Goal: Task Accomplishment & Management: Complete application form

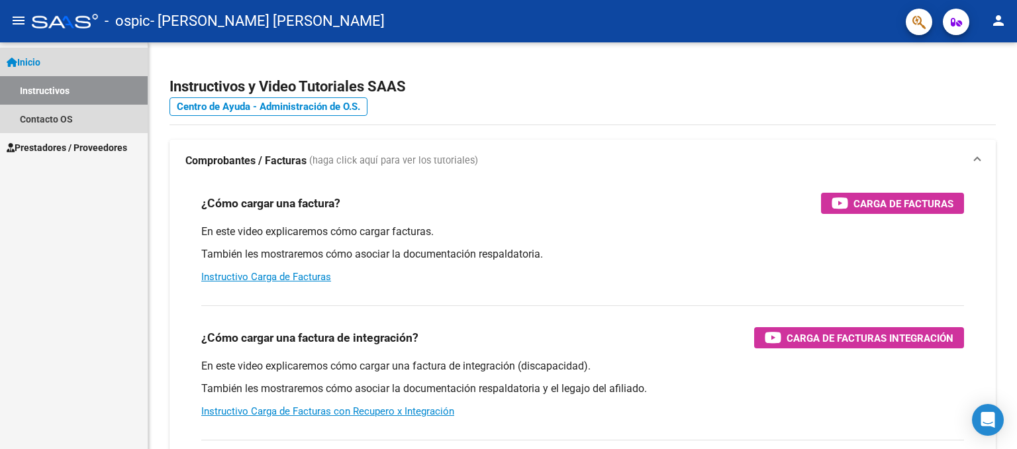
click at [68, 95] on link "Instructivos" at bounding box center [74, 90] width 148 height 28
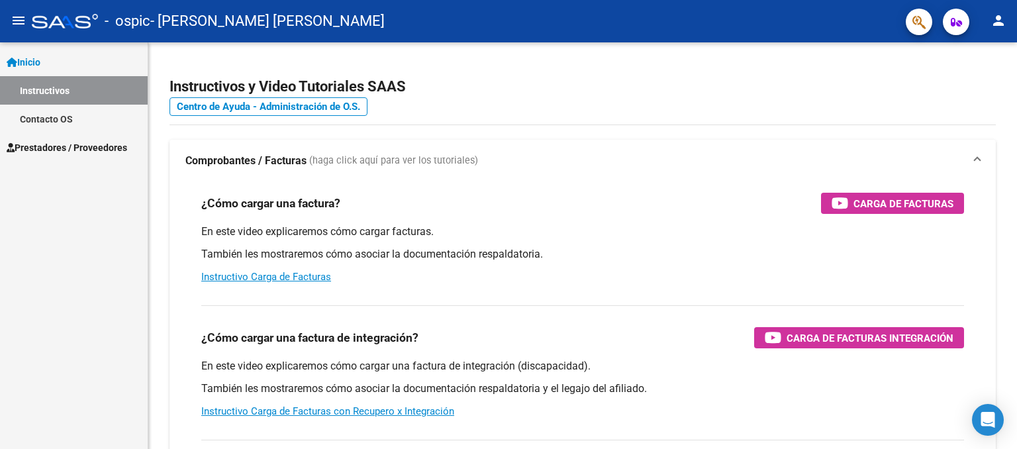
click at [68, 146] on span "Prestadores / Proveedores" at bounding box center [67, 147] width 120 height 15
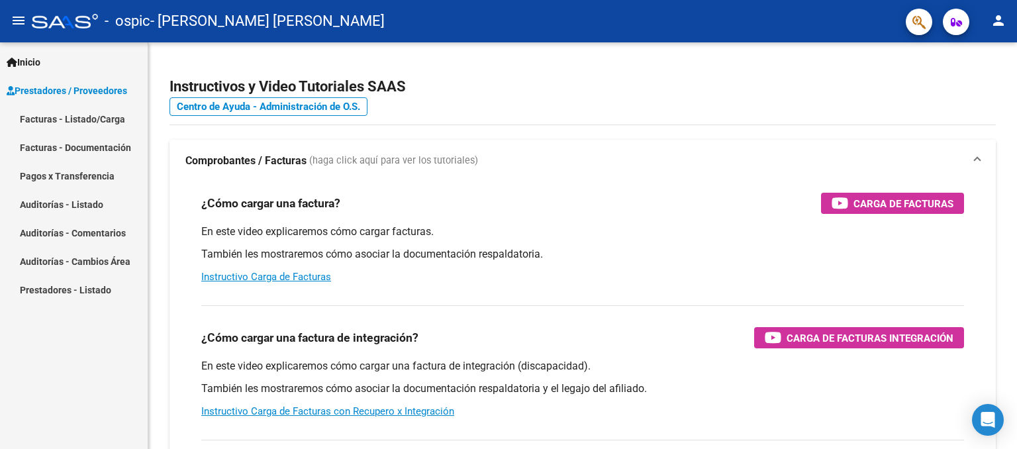
click at [98, 118] on link "Facturas - Listado/Carga" at bounding box center [74, 119] width 148 height 28
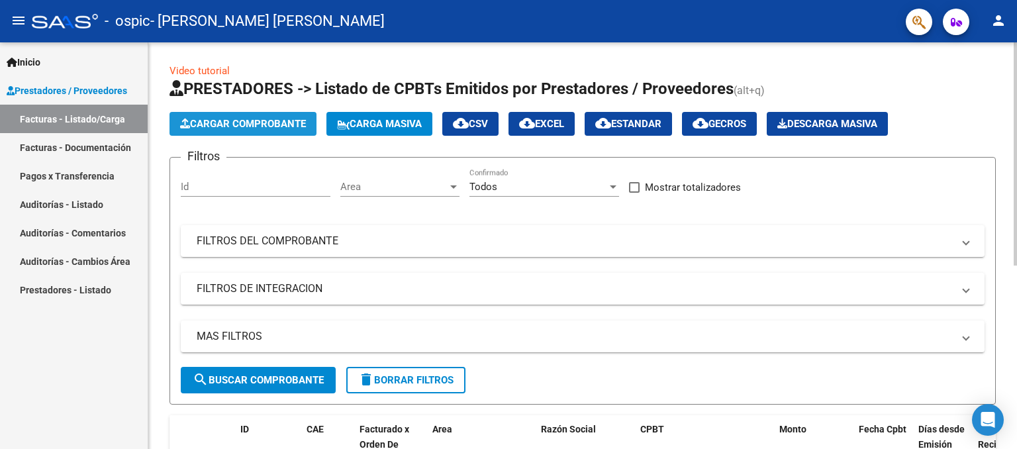
click at [240, 122] on span "Cargar Comprobante" at bounding box center [243, 124] width 126 height 12
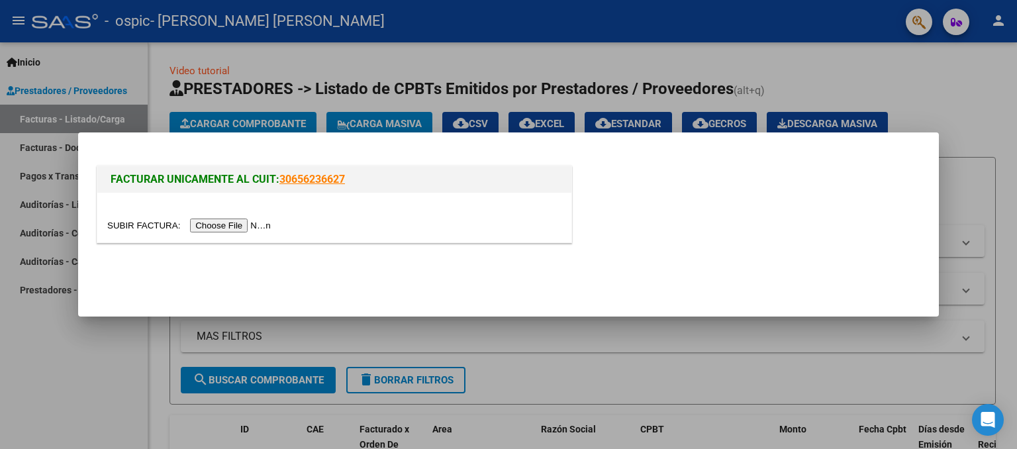
click at [222, 224] on input "file" at bounding box center [190, 225] width 167 height 14
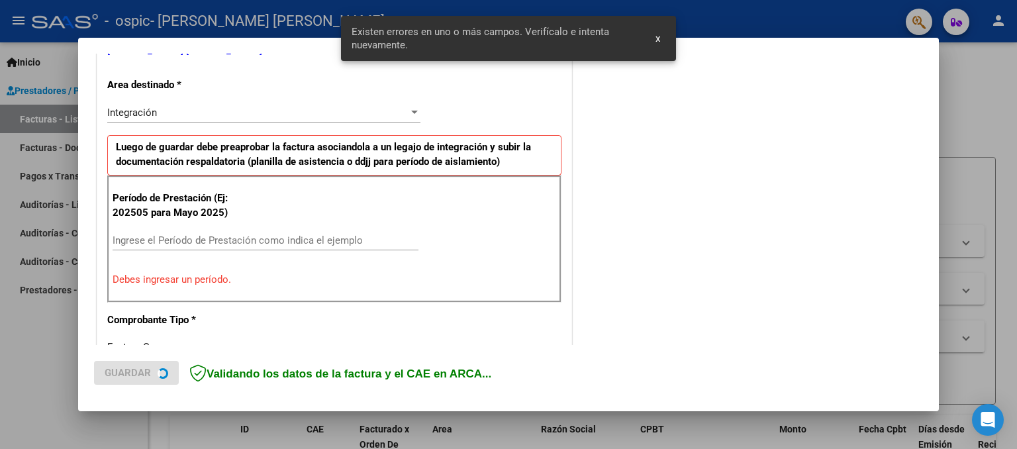
scroll to position [289, 0]
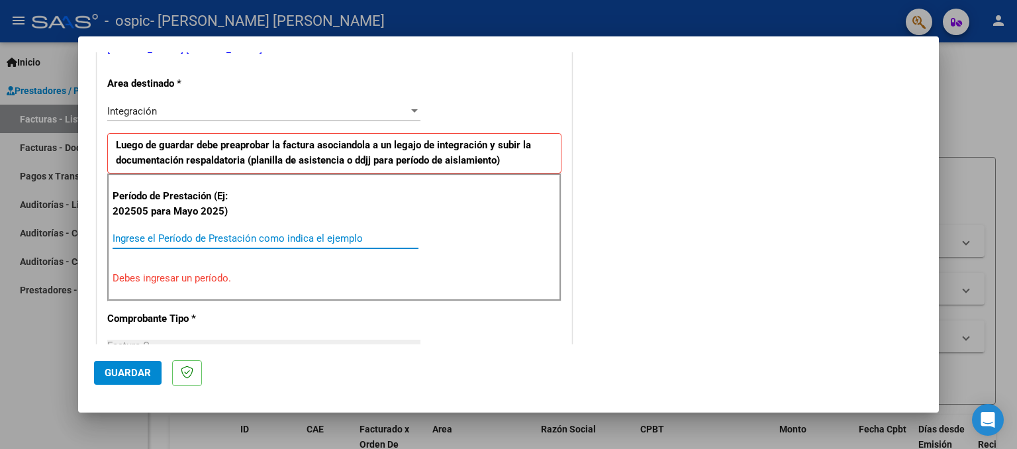
click at [225, 234] on input "Ingrese el Período de Prestación como indica el ejemplo" at bounding box center [266, 238] width 306 height 12
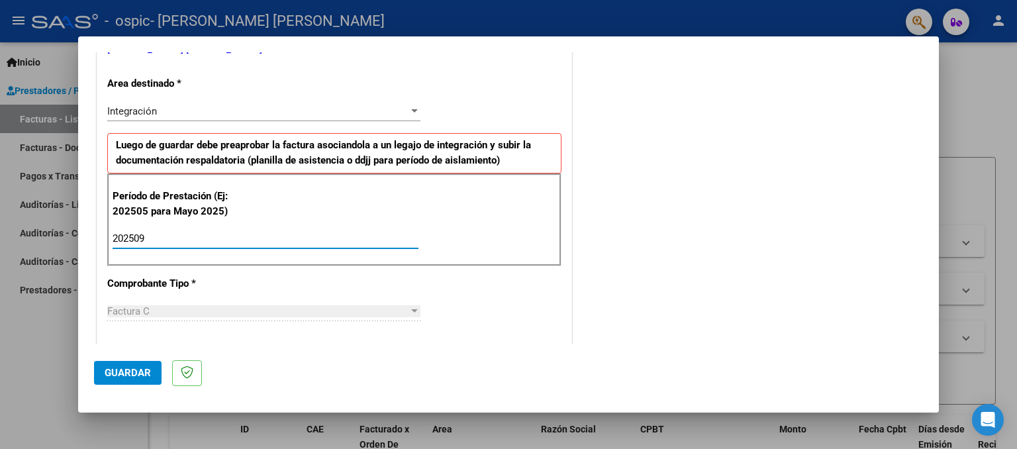
type input "202509"
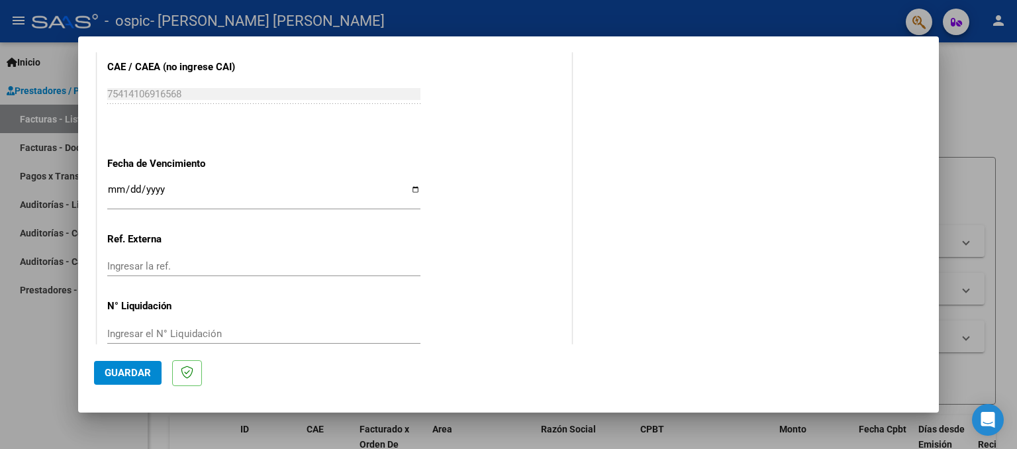
scroll to position [871, 0]
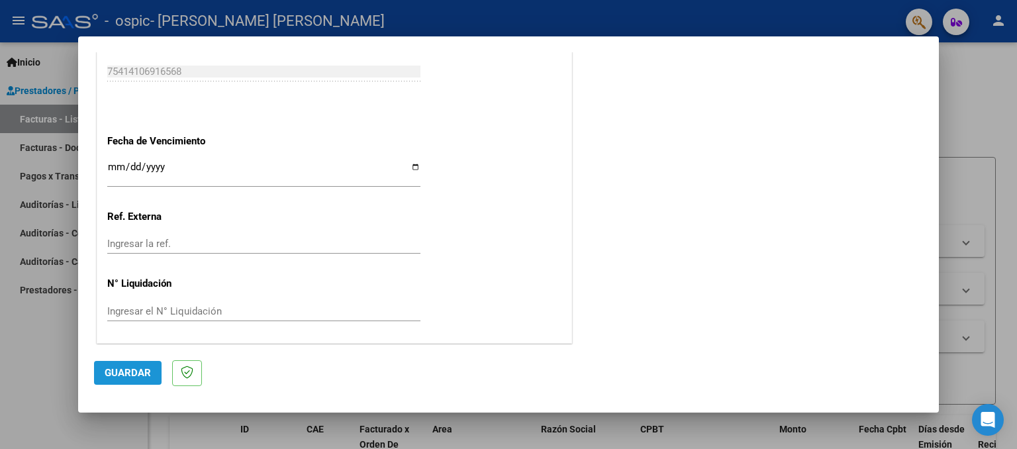
click at [148, 375] on span "Guardar" at bounding box center [128, 373] width 46 height 12
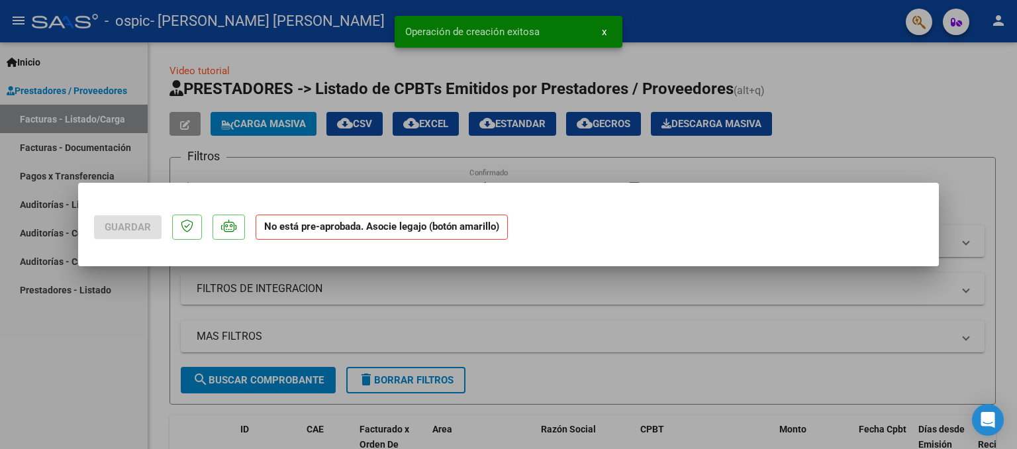
scroll to position [0, 0]
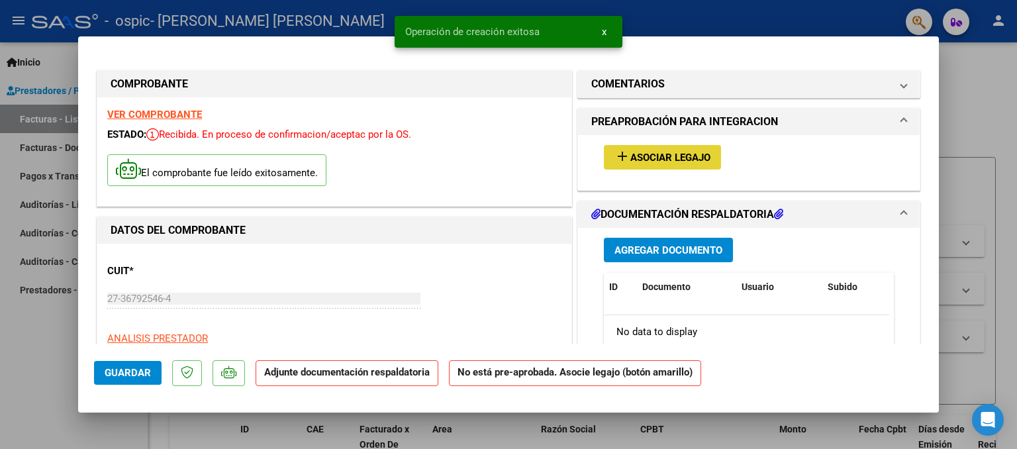
click at [649, 156] on span "Asociar Legajo" at bounding box center [670, 158] width 80 height 12
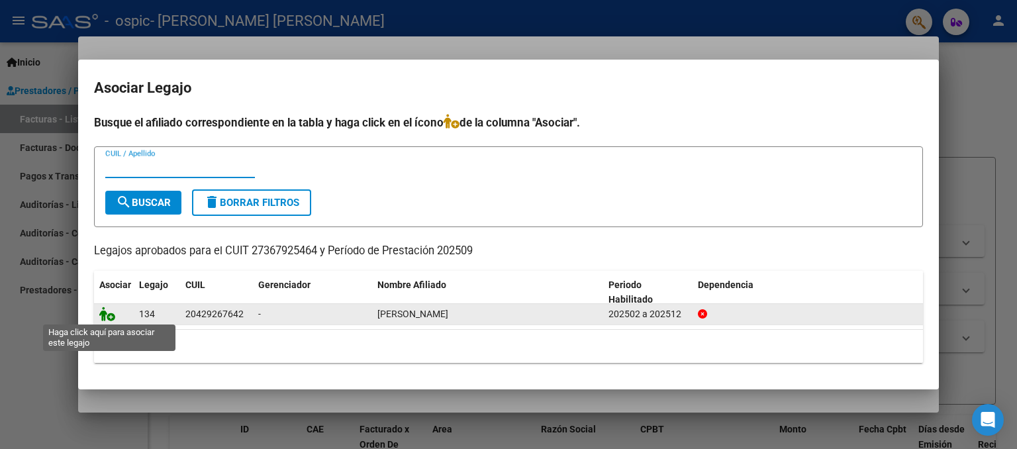
click at [106, 306] on icon at bounding box center [107, 313] width 16 height 15
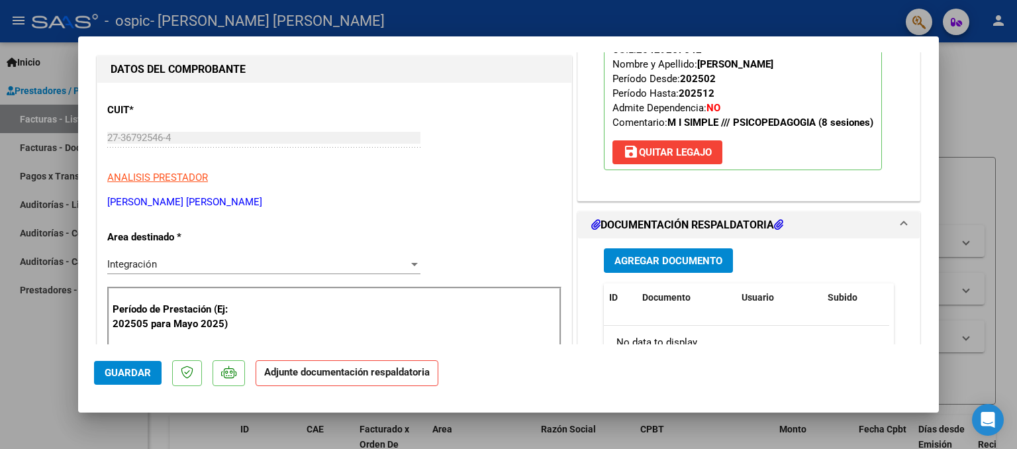
scroll to position [226, 0]
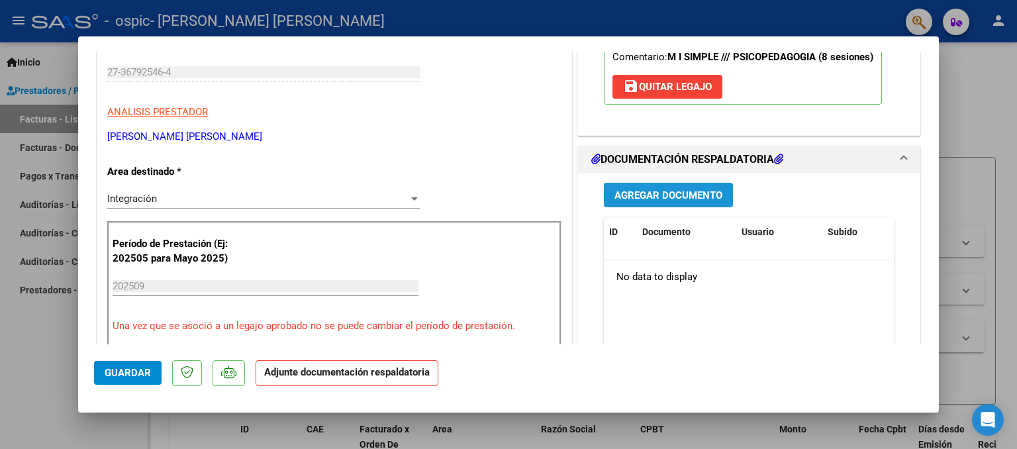
click at [715, 189] on span "Agregar Documento" at bounding box center [668, 195] width 108 height 12
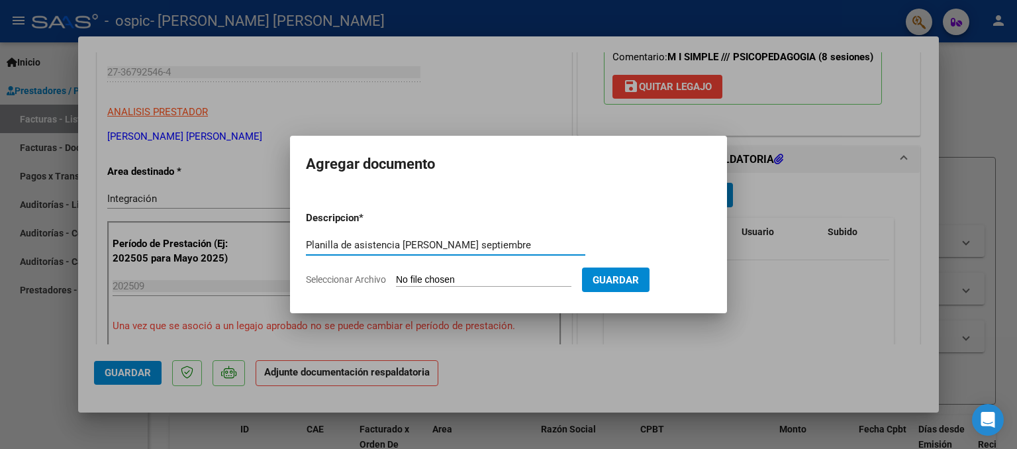
type input "Planilla de asistencia Santiago Aranda septiembre"
click at [559, 277] on input "Seleccionar Archivo" at bounding box center [483, 280] width 175 height 13
type input "C:\fakepath\planilla Santi SEPTIEMBRE.pdf"
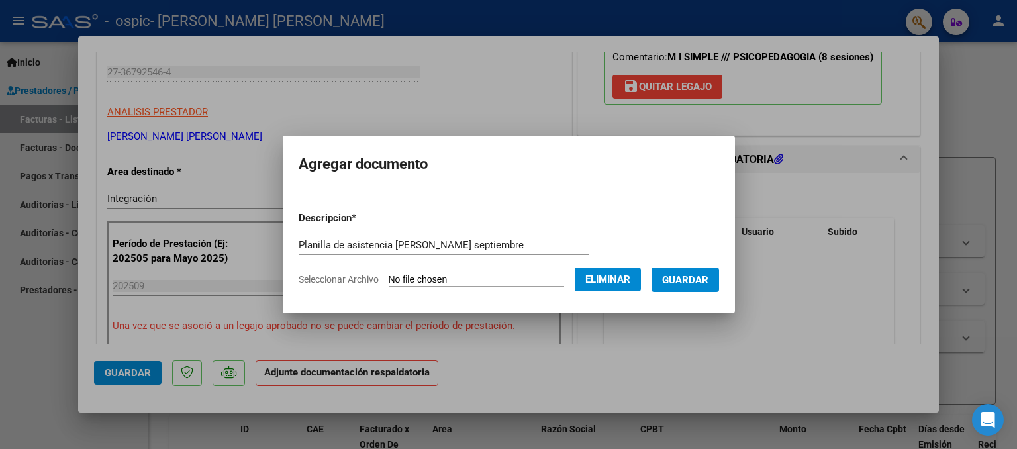
click at [692, 281] on span "Guardar" at bounding box center [685, 280] width 46 height 12
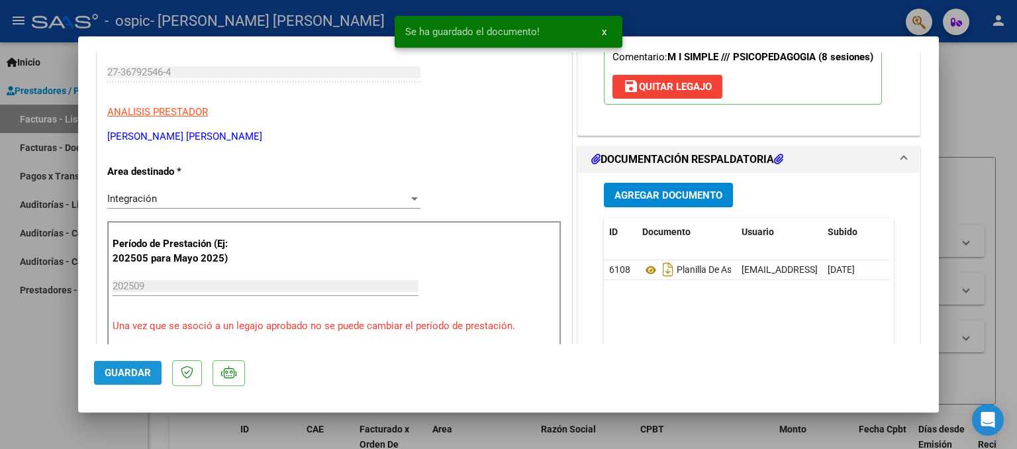
click at [151, 373] on button "Guardar" at bounding box center [128, 373] width 68 height 24
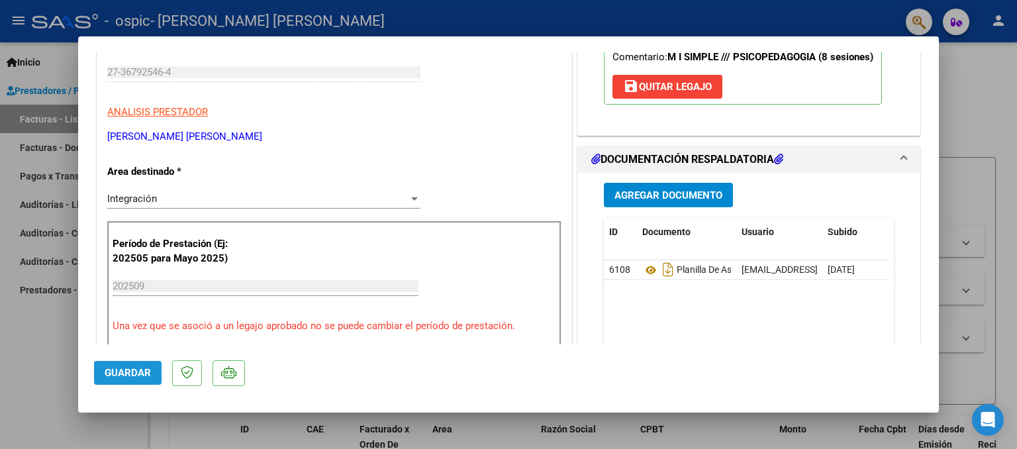
click at [151, 373] on button "Guardar" at bounding box center [128, 373] width 68 height 24
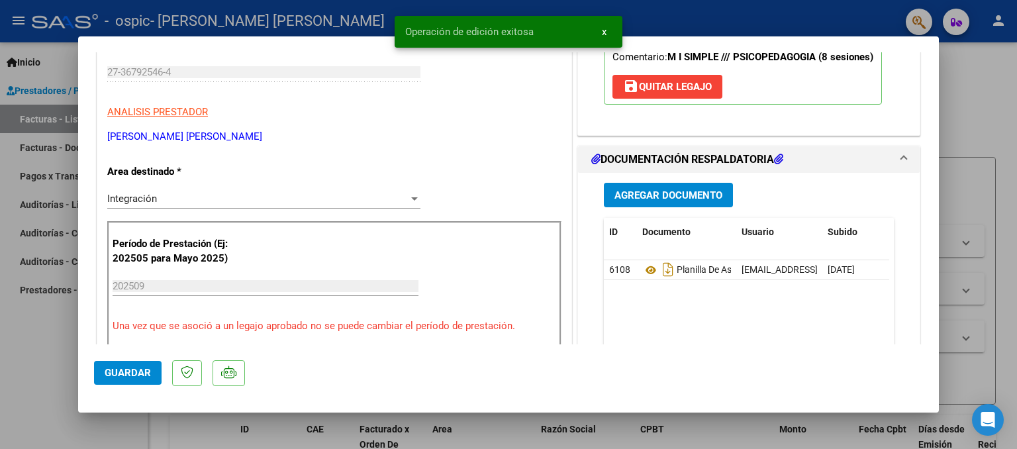
click at [52, 339] on div at bounding box center [508, 224] width 1017 height 449
type input "$ 0,00"
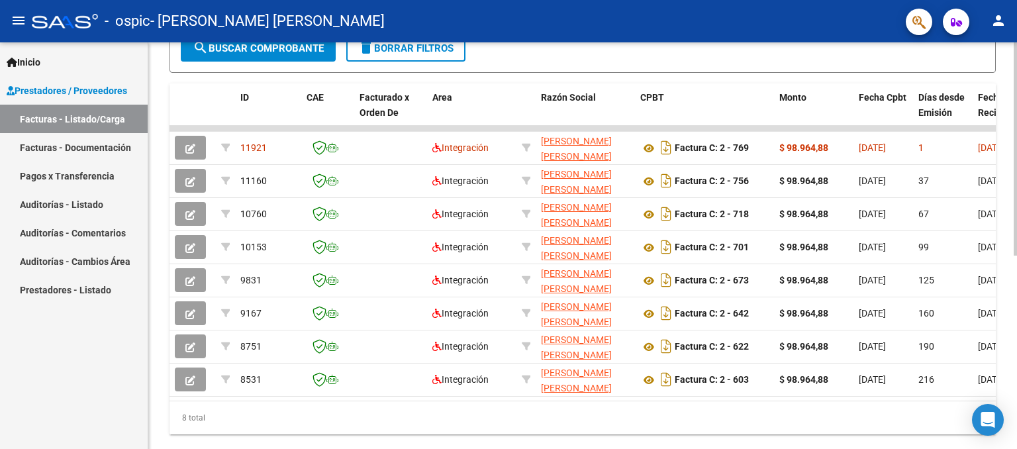
scroll to position [336, 0]
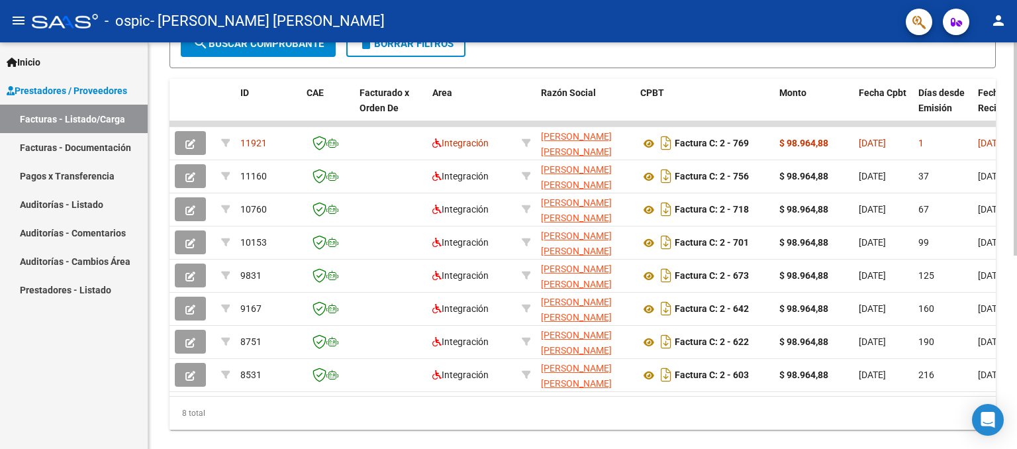
click at [1016, 307] on div at bounding box center [1014, 329] width 3 height 213
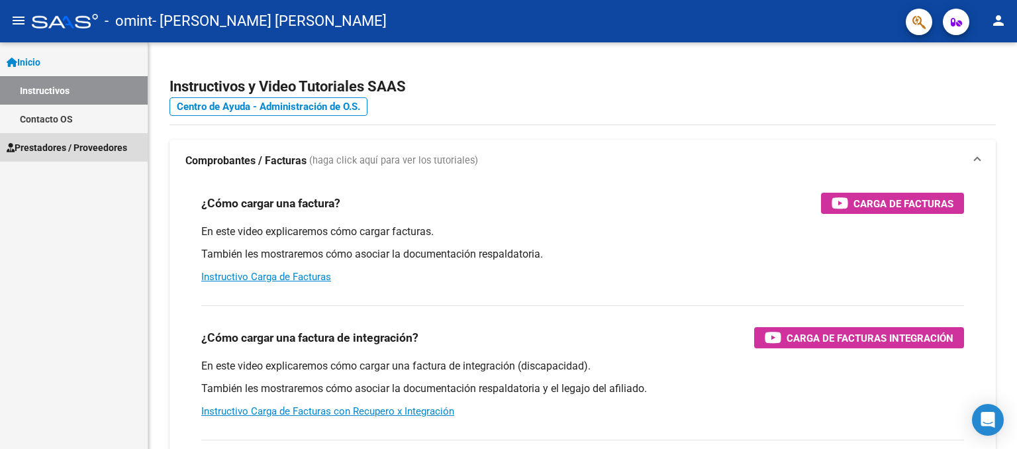
click at [32, 146] on span "Prestadores / Proveedores" at bounding box center [67, 147] width 120 height 15
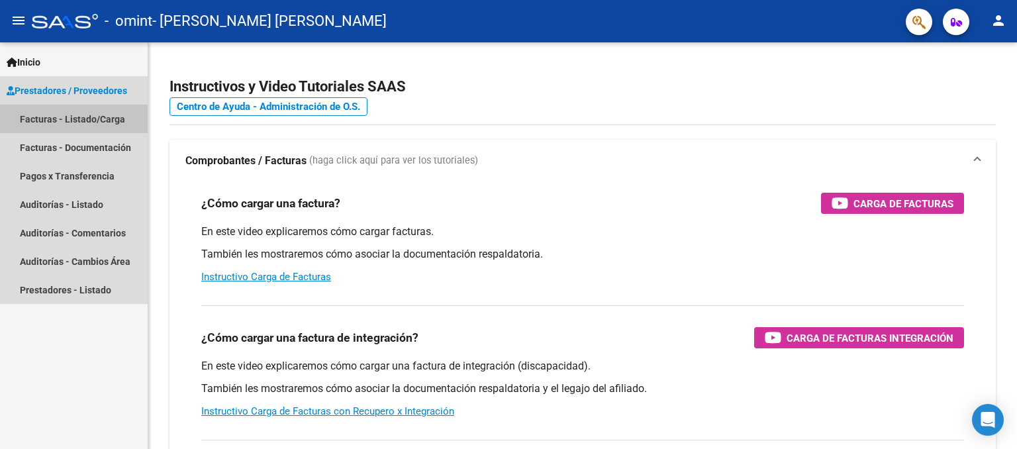
click at [79, 119] on link "Facturas - Listado/Carga" at bounding box center [74, 119] width 148 height 28
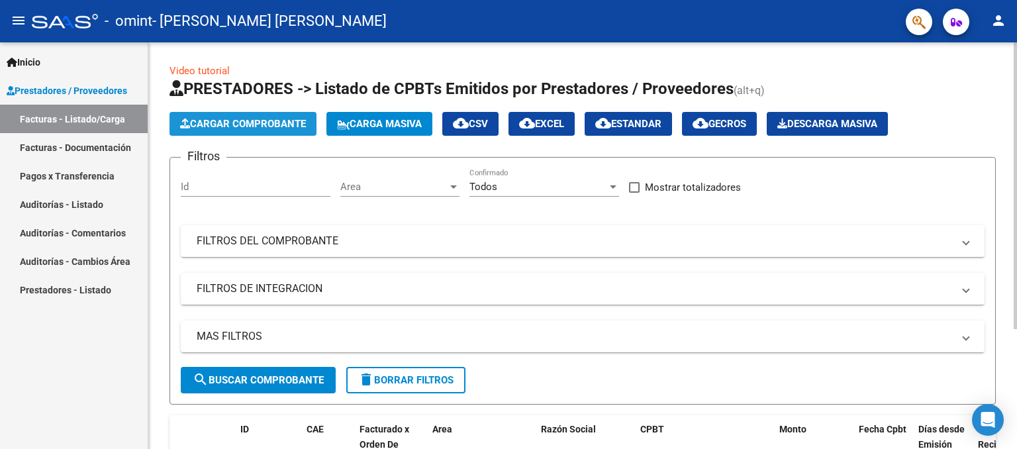
click at [298, 128] on span "Cargar Comprobante" at bounding box center [243, 124] width 126 height 12
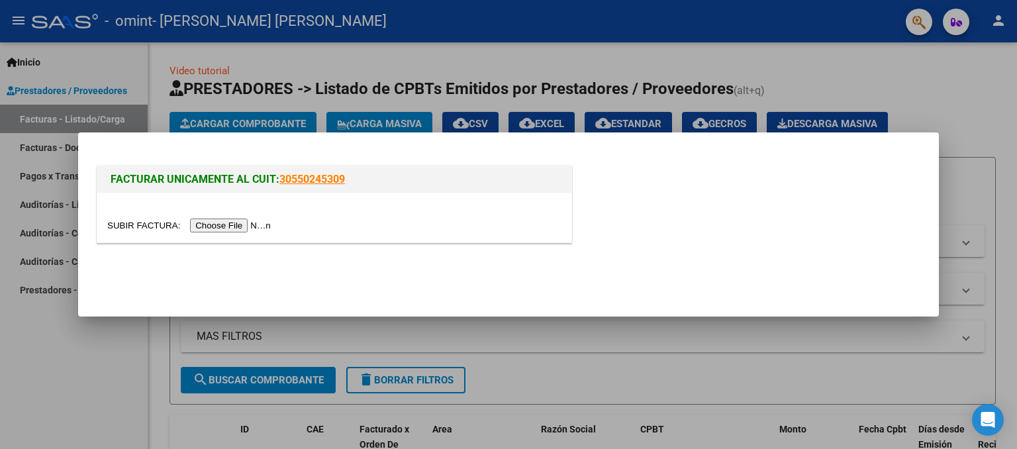
click at [241, 228] on input "file" at bounding box center [190, 225] width 167 height 14
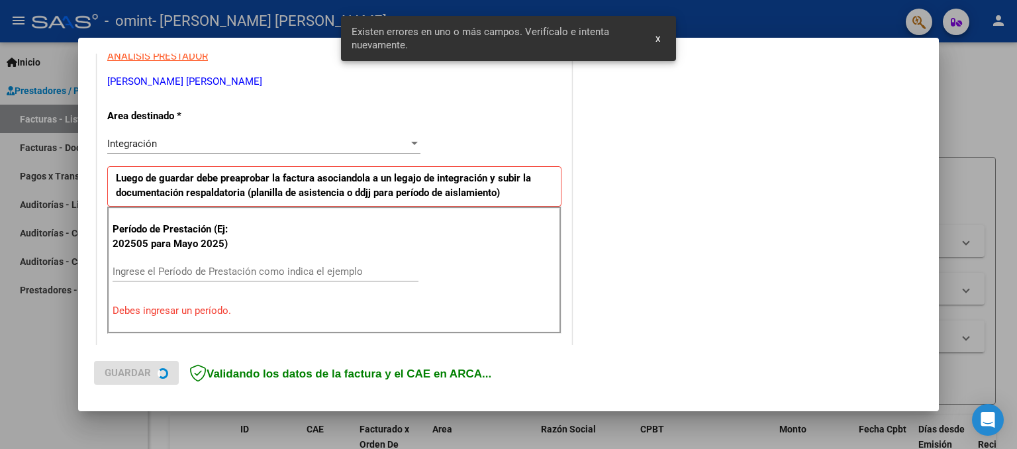
scroll to position [314, 0]
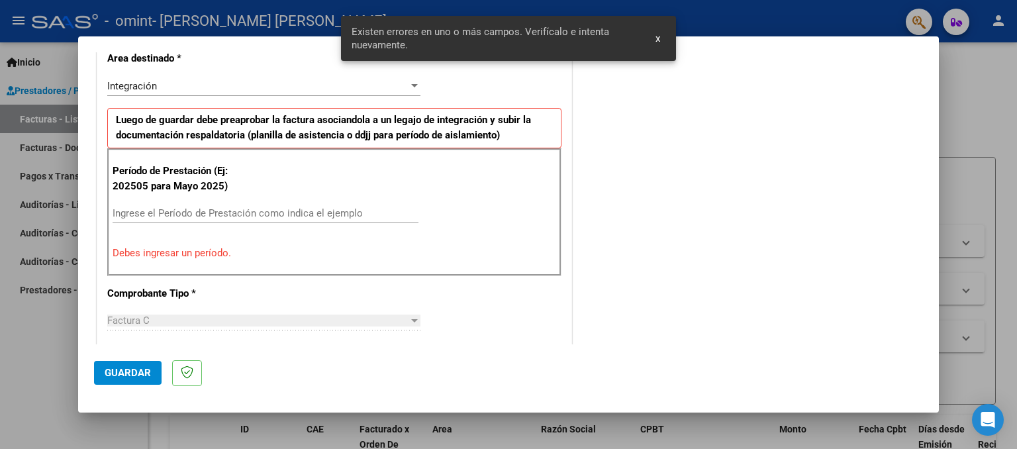
click at [155, 207] on input "Ingrese el Período de Prestación como indica el ejemplo" at bounding box center [266, 213] width 306 height 12
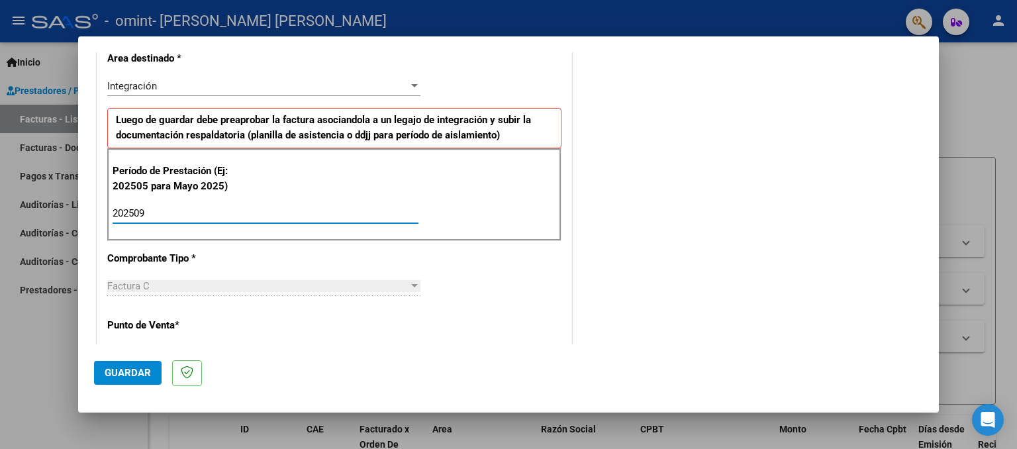
type input "202509"
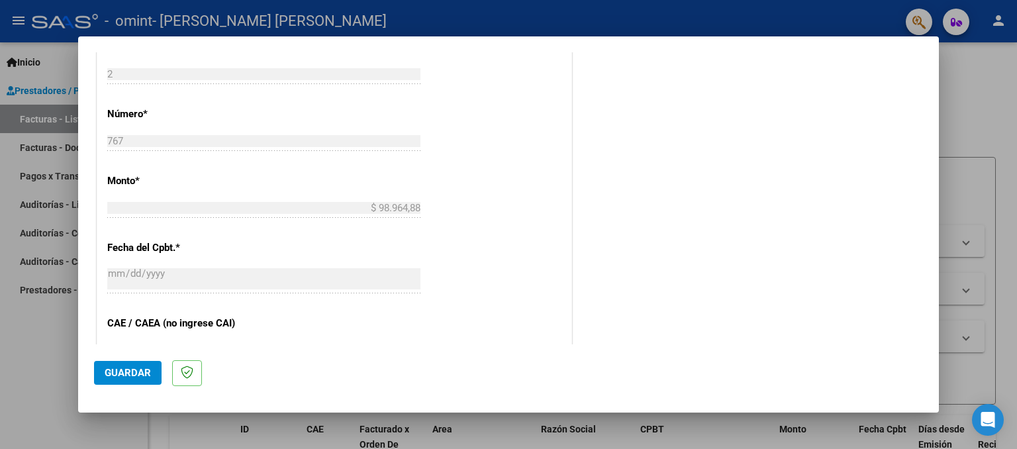
scroll to position [618, 0]
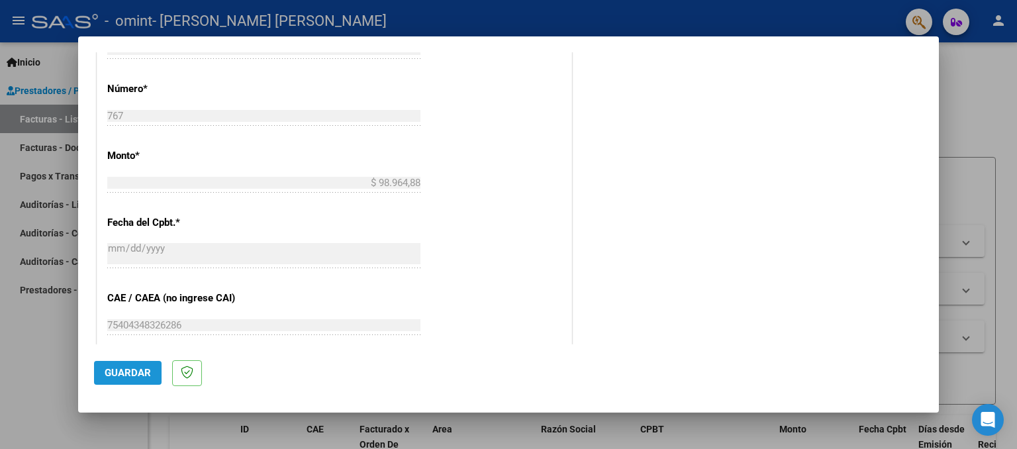
click at [125, 369] on span "Guardar" at bounding box center [128, 373] width 46 height 12
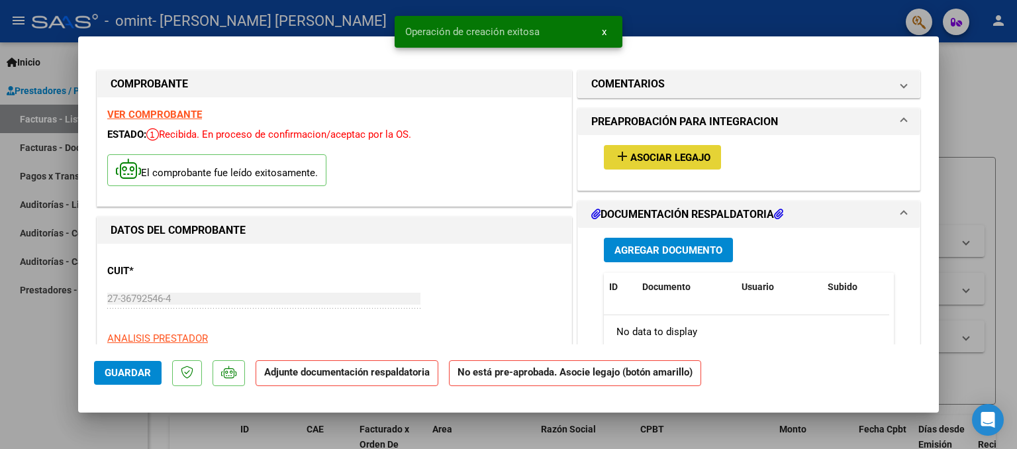
click at [657, 152] on span "Asociar Legajo" at bounding box center [670, 158] width 80 height 12
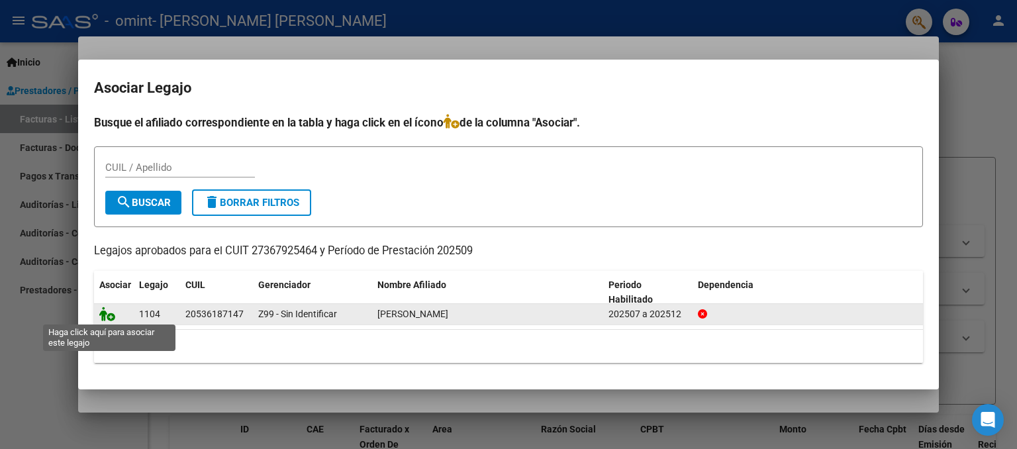
click at [109, 318] on icon at bounding box center [107, 313] width 16 height 15
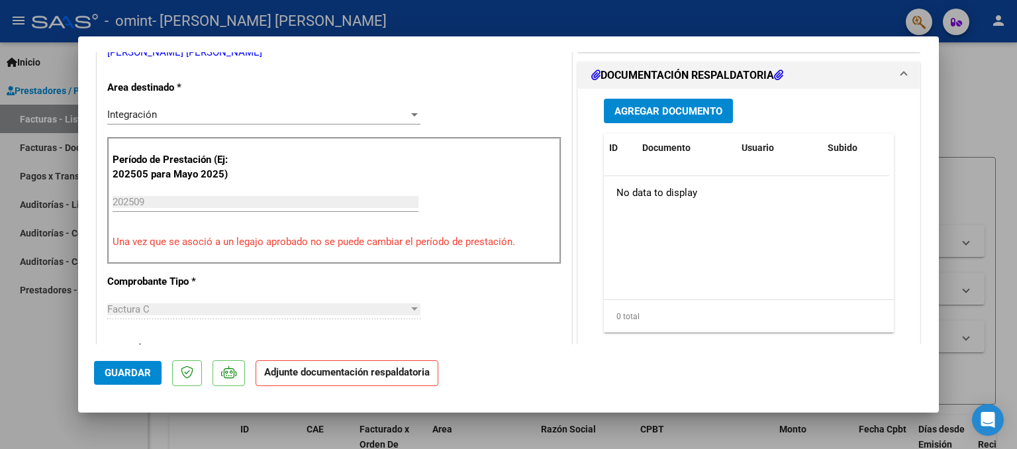
scroll to position [308, 0]
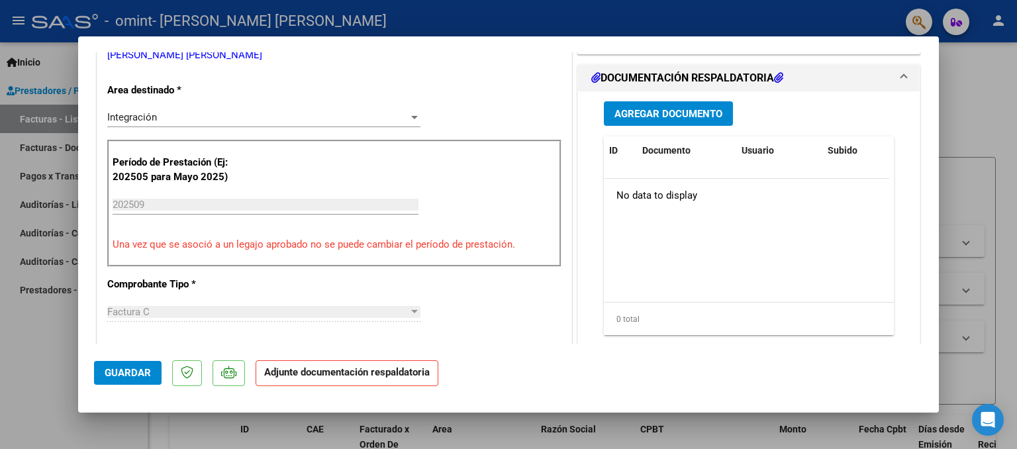
click at [695, 115] on span "Agregar Documento" at bounding box center [668, 114] width 108 height 12
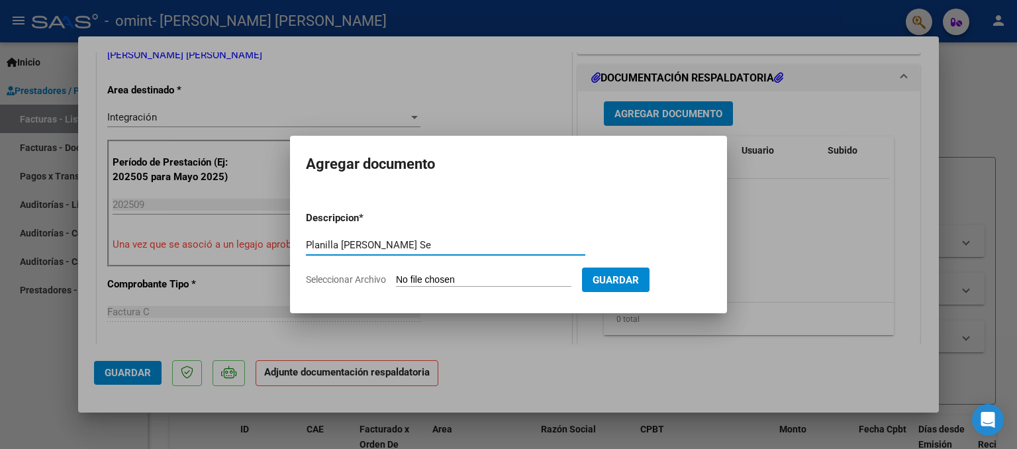
type input "Planilla [PERSON_NAME] Se"
click at [407, 278] on input "Seleccionar Archivo" at bounding box center [483, 280] width 175 height 13
type input "C:\fakepath\planilla SEPTIEMBRE [PERSON_NAME].pdf"
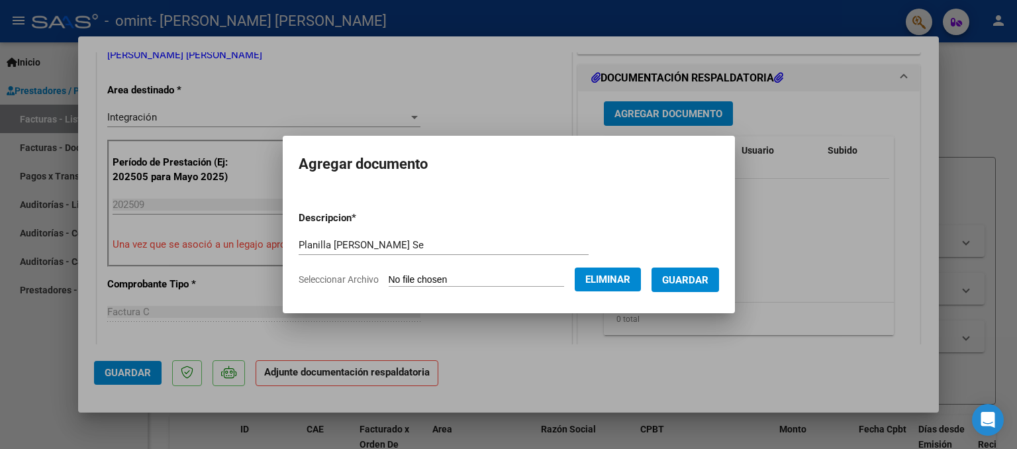
click at [708, 281] on span "Guardar" at bounding box center [685, 280] width 46 height 12
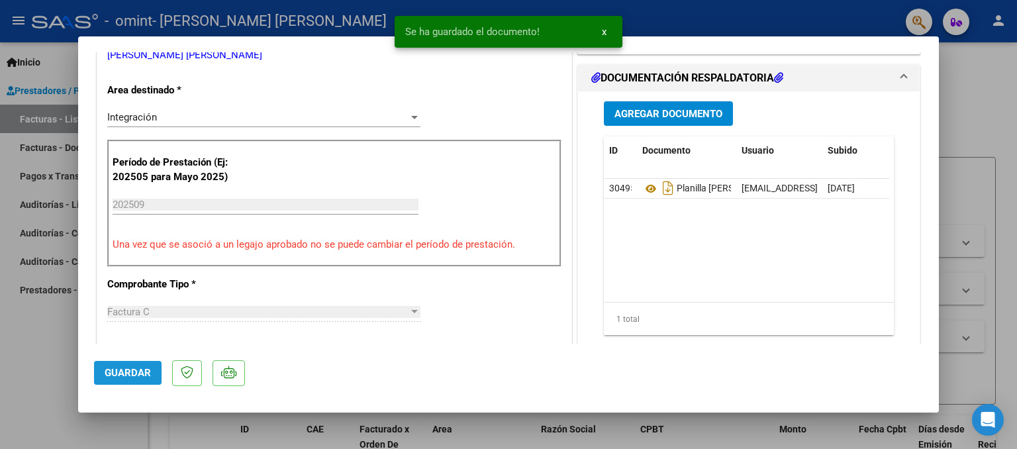
click at [124, 371] on span "Guardar" at bounding box center [128, 373] width 46 height 12
click at [52, 379] on div at bounding box center [508, 224] width 1017 height 449
type input "$ 0,00"
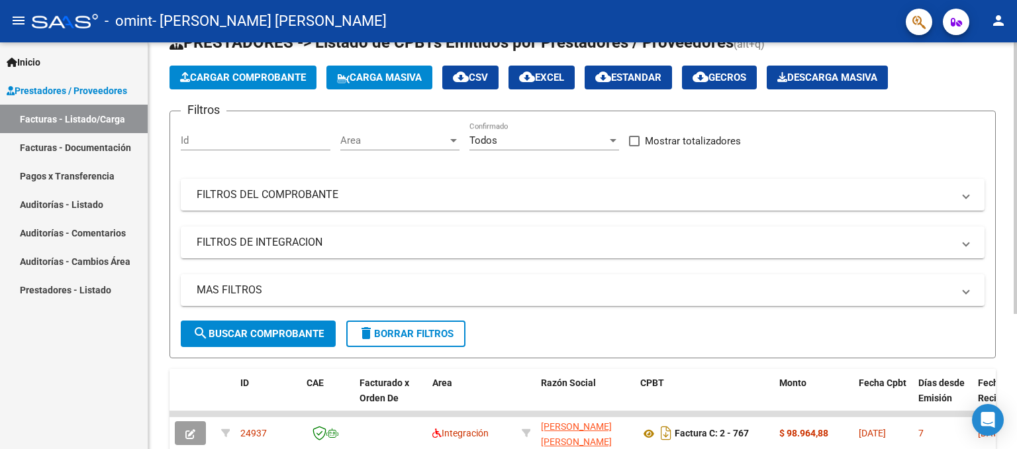
scroll to position [0, 0]
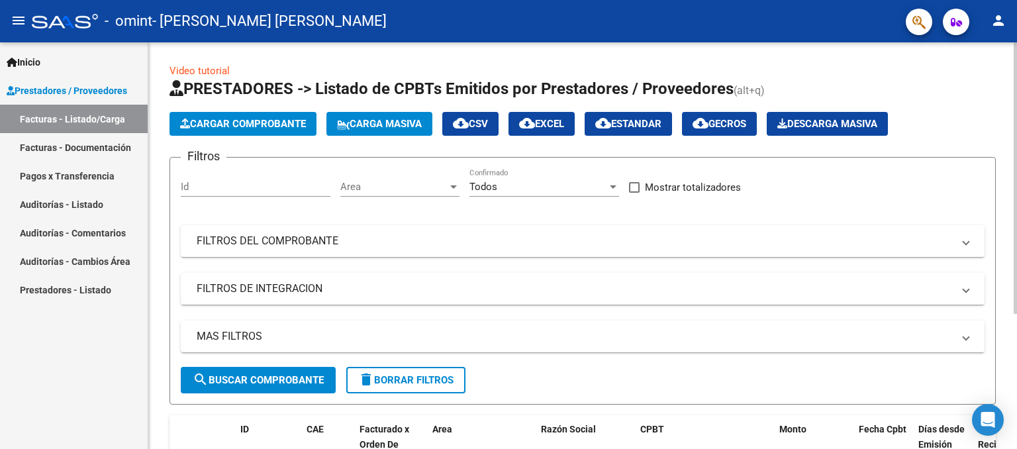
click at [1016, 32] on div "menu - omint - [PERSON_NAME] [PERSON_NAME] person Inicio Instructivos Contacto …" at bounding box center [508, 224] width 1017 height 449
